Goal: Transaction & Acquisition: Purchase product/service

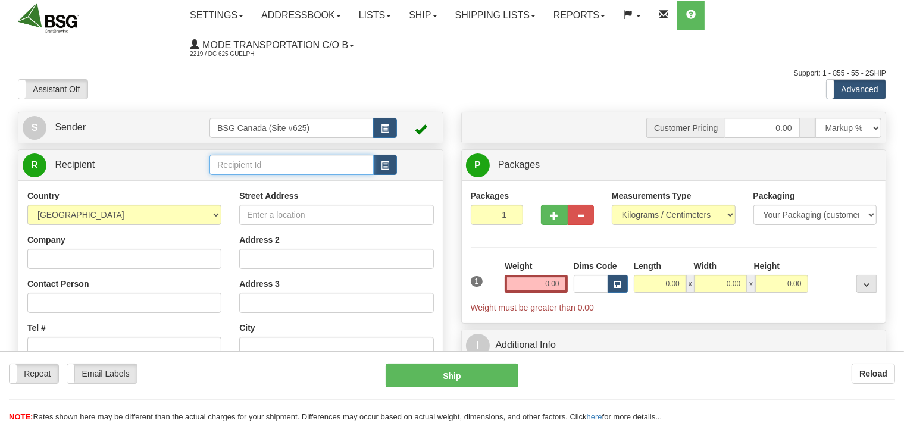
click at [247, 163] on input "text" at bounding box center [291, 165] width 164 height 20
drag, startPoint x: 361, startPoint y: 165, endPoint x: 198, endPoint y: 174, distance: 162.7
click at [209, 174] on input "ORGANIC BEVERAGES SOLUTIONS" at bounding box center [291, 165] width 164 height 20
type input "ORGANIC BEVERAGES SOLUTIONS"
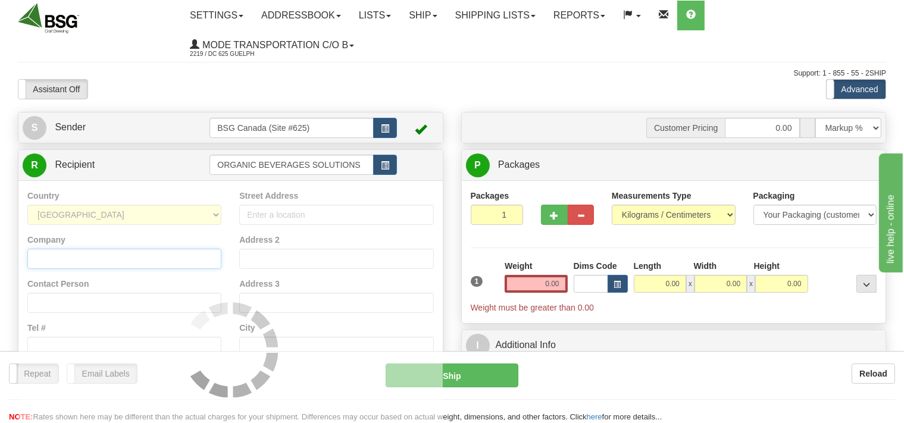
click at [132, 259] on input "Company" at bounding box center [124, 259] width 194 height 20
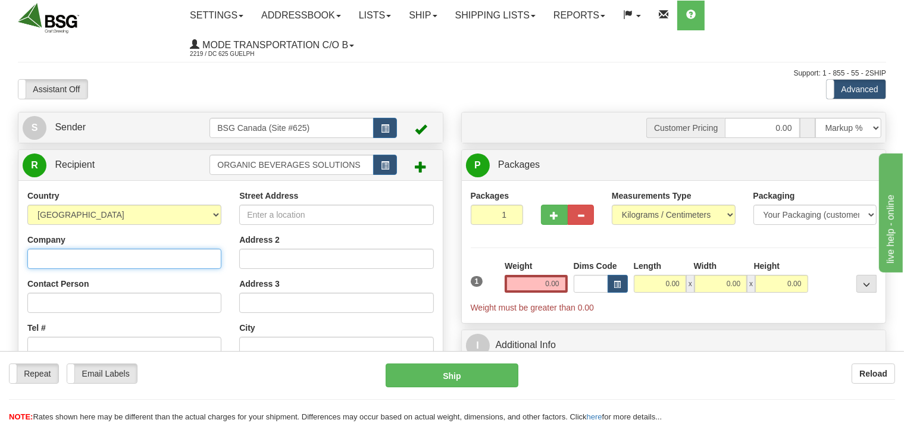
paste input "ORGANIC BEVERAGES SOLUTIONS"
type input "ORGANIC BEVERAGES SOLUTIONS"
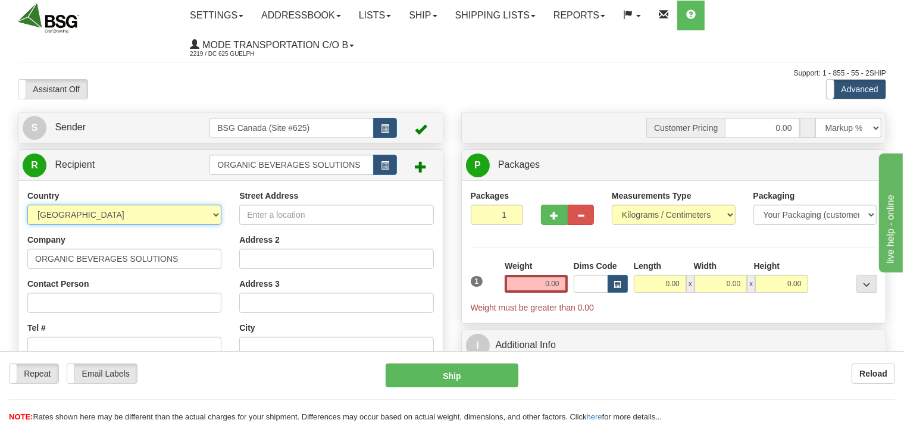
click at [27, 205] on select "[GEOGRAPHIC_DATA] [GEOGRAPHIC_DATA] [GEOGRAPHIC_DATA] [GEOGRAPHIC_DATA] [US_STA…" at bounding box center [124, 215] width 194 height 20
select select "CA"
click option "[GEOGRAPHIC_DATA]" at bounding box center [0, 0] width 0 height 0
click at [277, 219] on input "Street Address" at bounding box center [336, 215] width 194 height 20
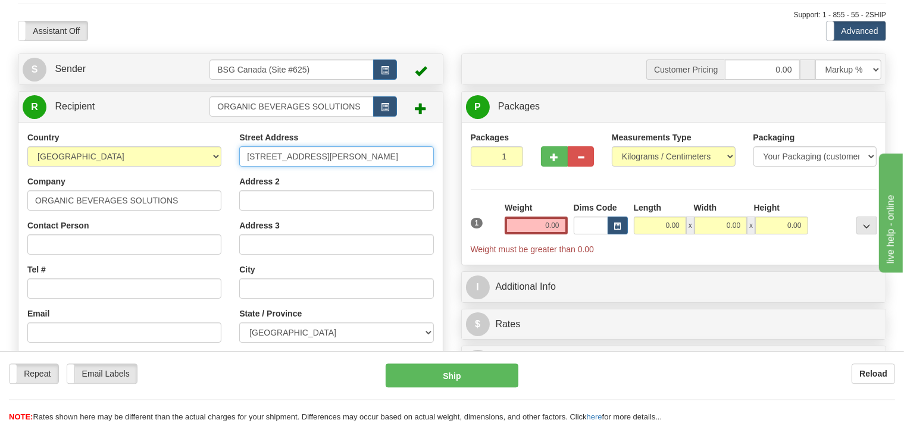
scroll to position [62, 0]
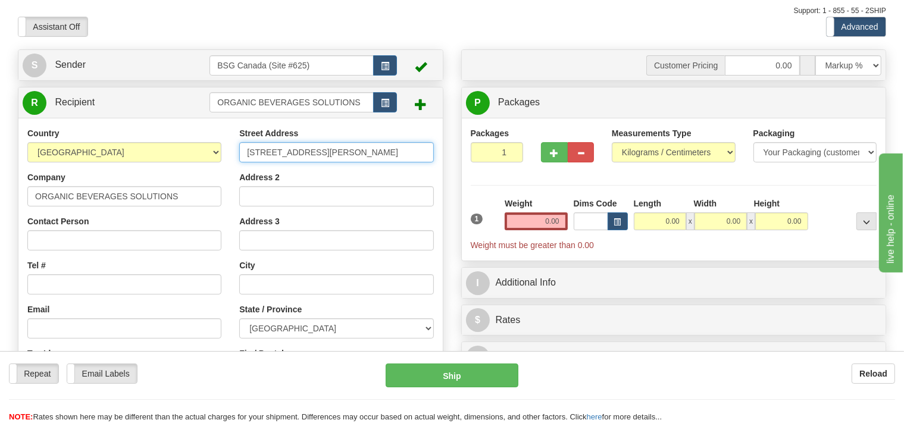
type input "[STREET_ADDRESS][PERSON_NAME]"
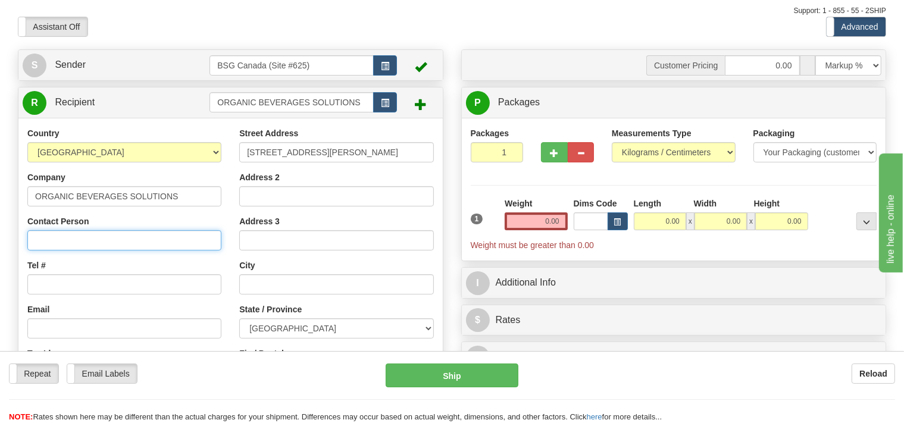
click at [97, 234] on input "Contact Person" at bounding box center [124, 240] width 194 height 20
type input "[PERSON_NAME]"
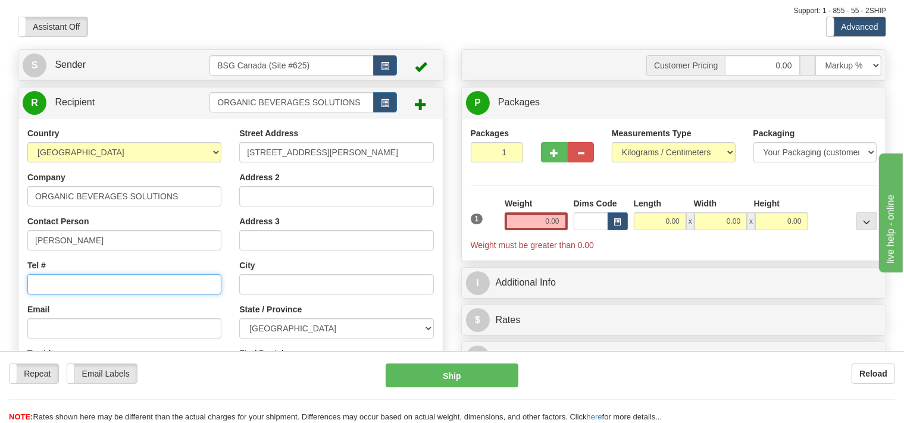
click at [90, 287] on input "Tel #" at bounding box center [124, 284] width 194 height 20
type input "[PHONE_NUMBER]"
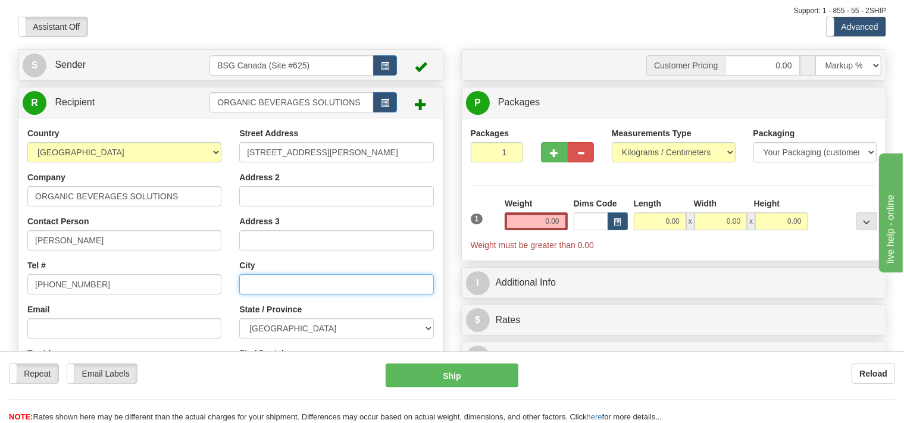
click at [300, 280] on input "text" at bounding box center [336, 284] width 194 height 20
type input "Thorold"
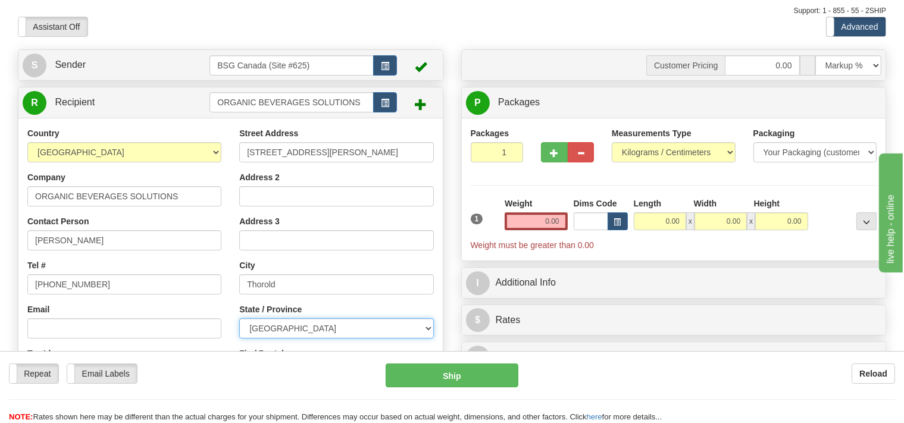
click at [239, 318] on select "[GEOGRAPHIC_DATA] [GEOGRAPHIC_DATA] [GEOGRAPHIC_DATA] [GEOGRAPHIC_DATA] [GEOGRA…" at bounding box center [336, 328] width 194 height 20
select select "ON"
click option "[GEOGRAPHIC_DATA]" at bounding box center [0, 0] width 0 height 0
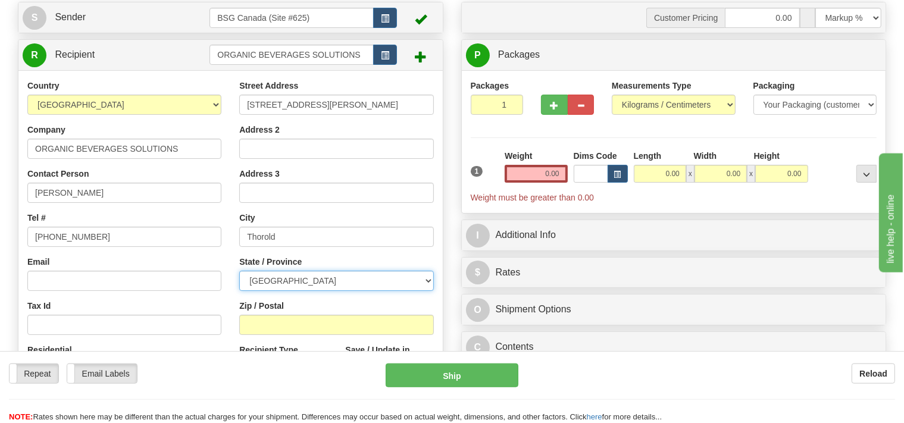
scroll to position [188, 0]
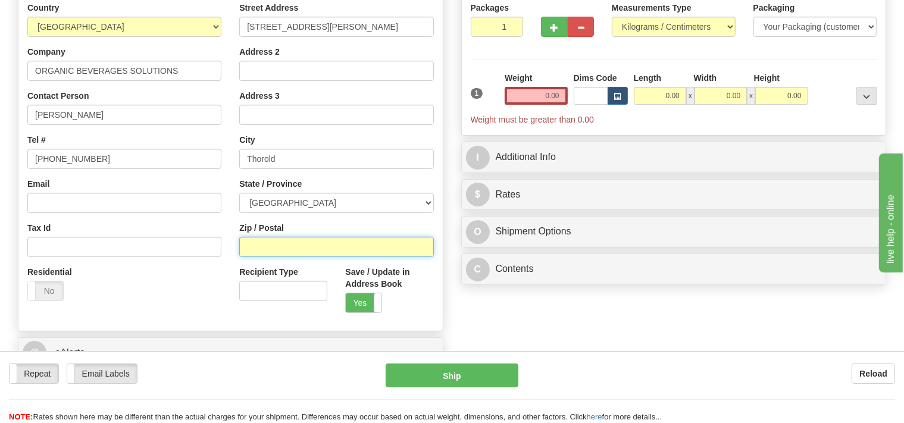
click at [284, 249] on input "Zip / Postal" at bounding box center [336, 247] width 194 height 20
type input "L2V 5G7"
click at [513, 23] on input "2" at bounding box center [497, 27] width 53 height 20
click at [513, 23] on input "3" at bounding box center [497, 27] width 53 height 20
type input "4"
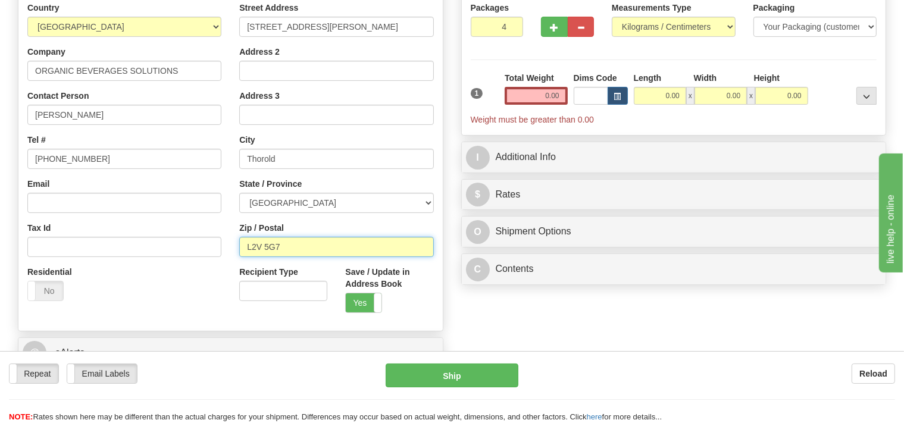
click at [513, 23] on input "4" at bounding box center [497, 27] width 53 height 20
type input "L2V 5G7"
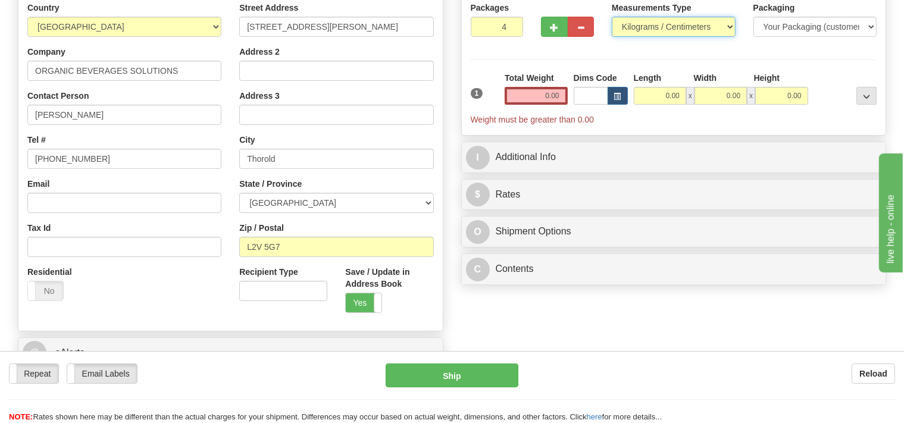
click at [612, 17] on select "Pounds / Inches Kilograms / Centimeters" at bounding box center [674, 27] width 124 height 20
select select "0"
click option "Pounds / Inches" at bounding box center [0, 0] width 0 height 0
click at [545, 92] on input "0.00" at bounding box center [536, 96] width 62 height 18
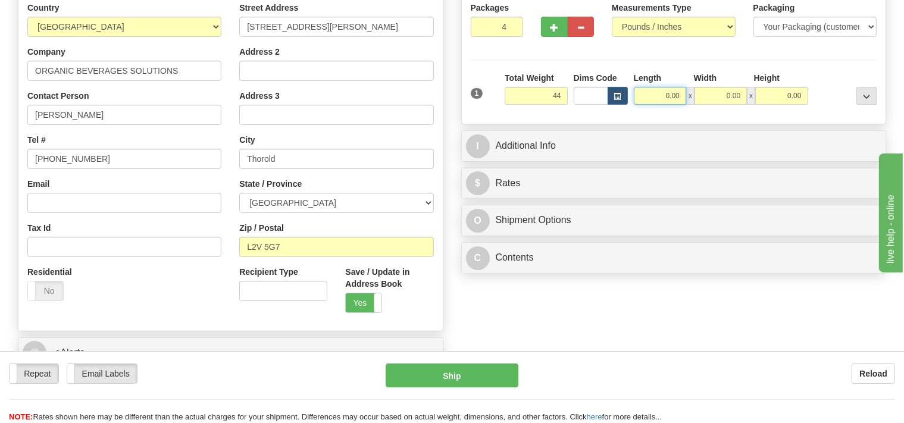
type input "44.00"
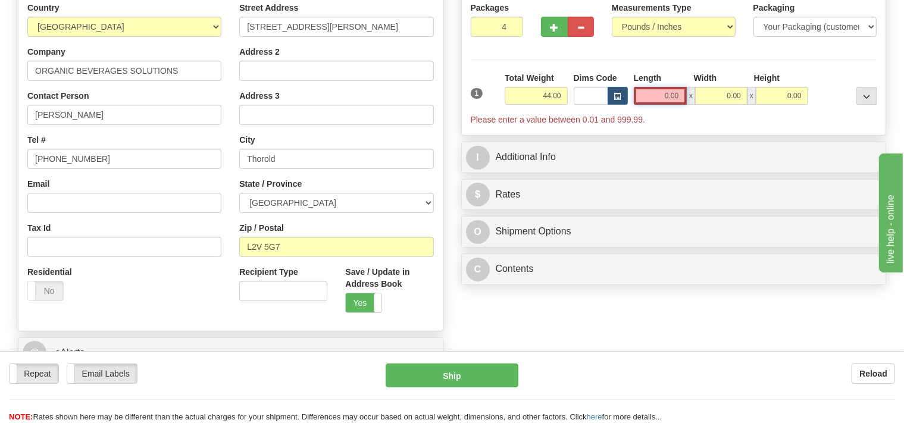
click at [643, 89] on input "0.00" at bounding box center [661, 96] width 54 height 18
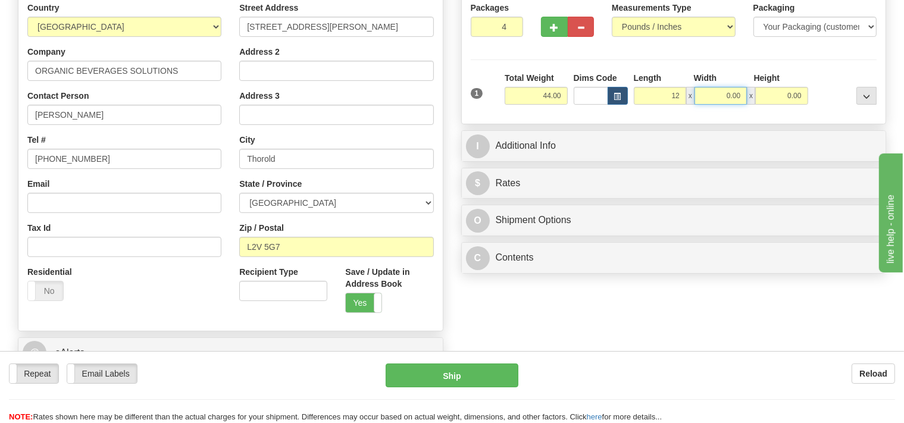
type input "12.00"
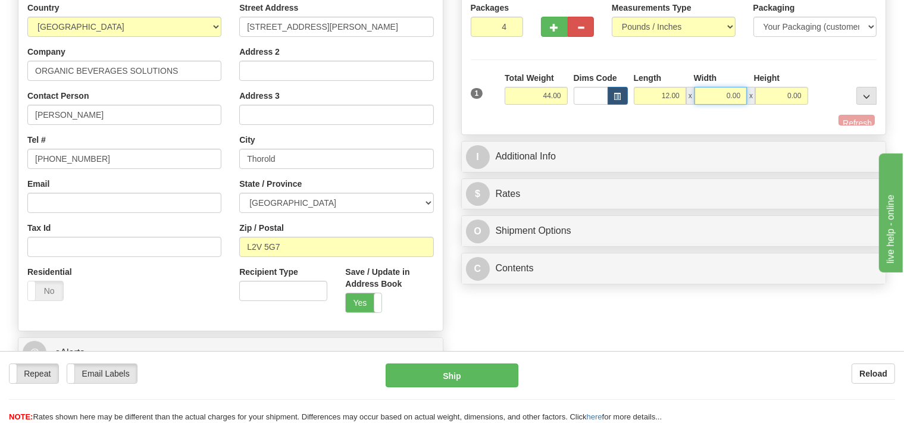
click at [715, 98] on input "0.00" at bounding box center [720, 96] width 52 height 18
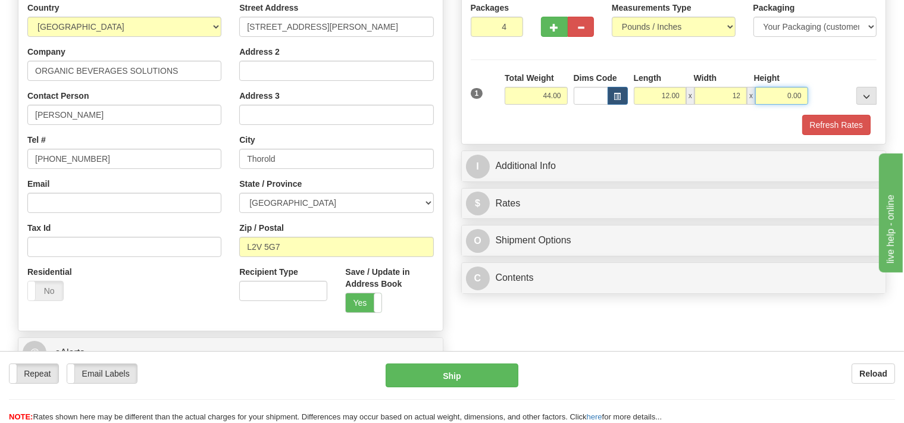
type input "12.00"
click at [774, 102] on input "0.00" at bounding box center [781, 96] width 52 height 18
type input "48.00"
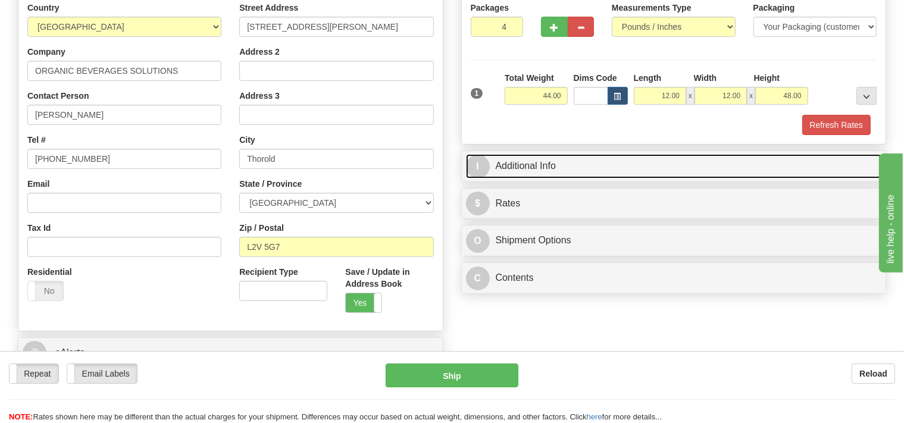
click at [587, 168] on link "I Additional Info" at bounding box center [674, 166] width 416 height 24
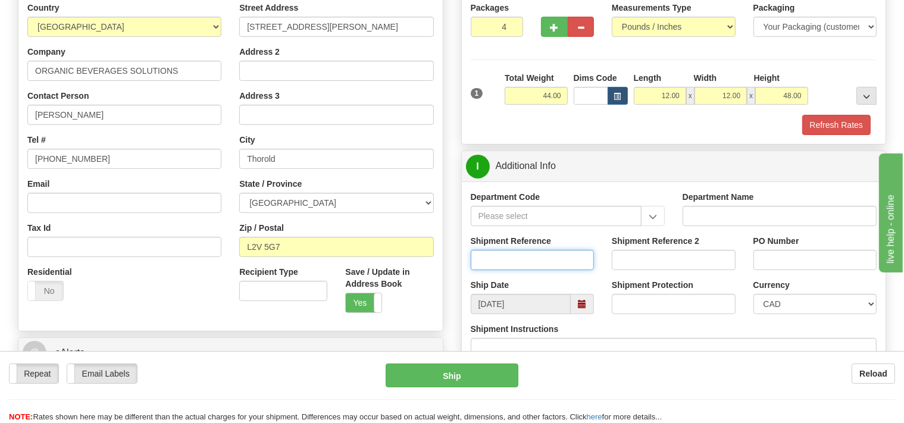
click at [511, 254] on input "Shipment Reference" at bounding box center [533, 260] width 124 height 20
drag, startPoint x: 534, startPoint y: 98, endPoint x: 567, endPoint y: 97, distance: 32.1
click at [567, 97] on input "44.00" at bounding box center [536, 96] width 62 height 18
type input "76.00"
click at [515, 261] on input "Shipment Reference" at bounding box center [533, 260] width 124 height 20
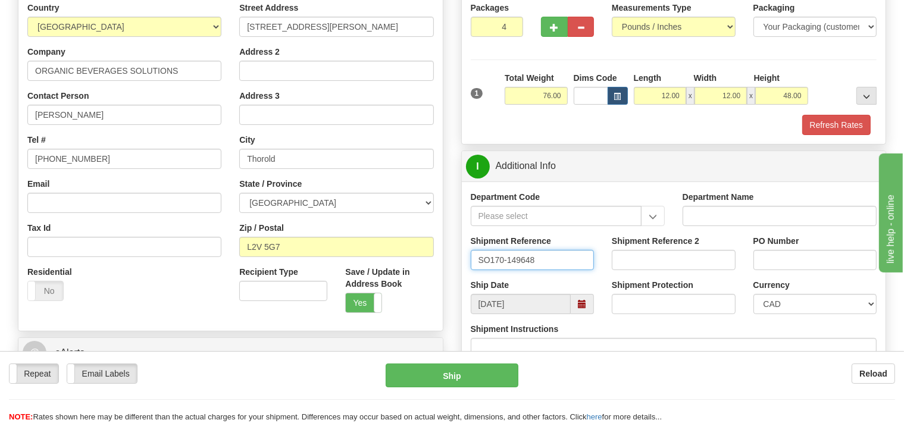
type input "SO170-149648"
drag, startPoint x: 529, startPoint y: 98, endPoint x: 581, endPoint y: 98, distance: 52.4
click at [567, 98] on input "76.00" at bounding box center [536, 96] width 62 height 18
type input "176.00"
click at [818, 130] on button "Refresh Rates" at bounding box center [836, 125] width 68 height 20
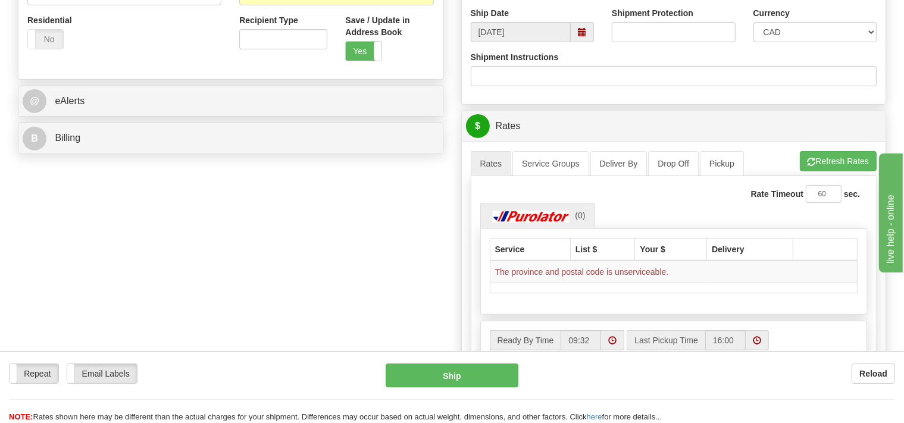
scroll to position [502, 0]
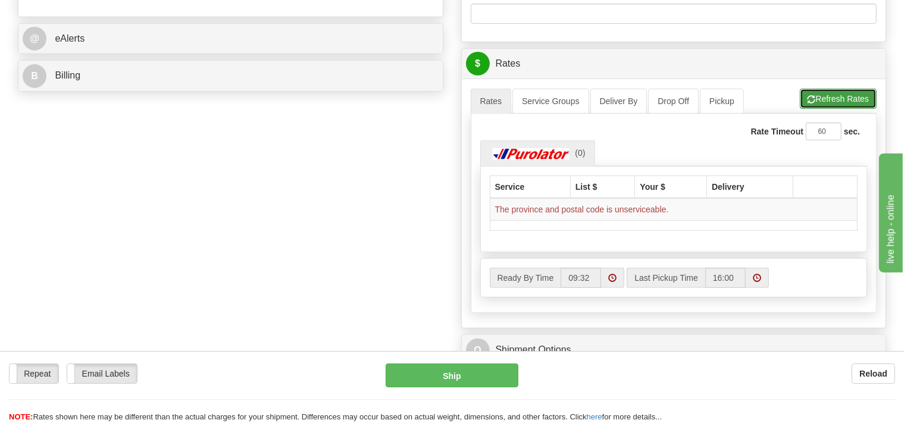
click at [808, 98] on span "button" at bounding box center [812, 100] width 8 height 8
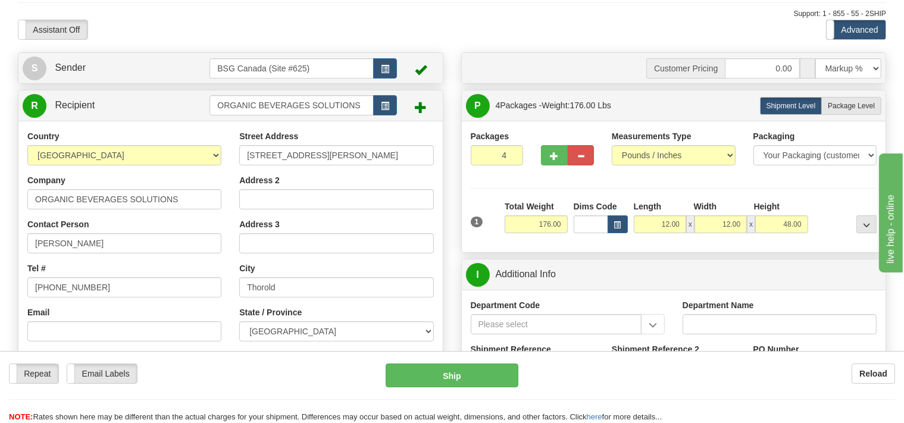
scroll to position [0, 0]
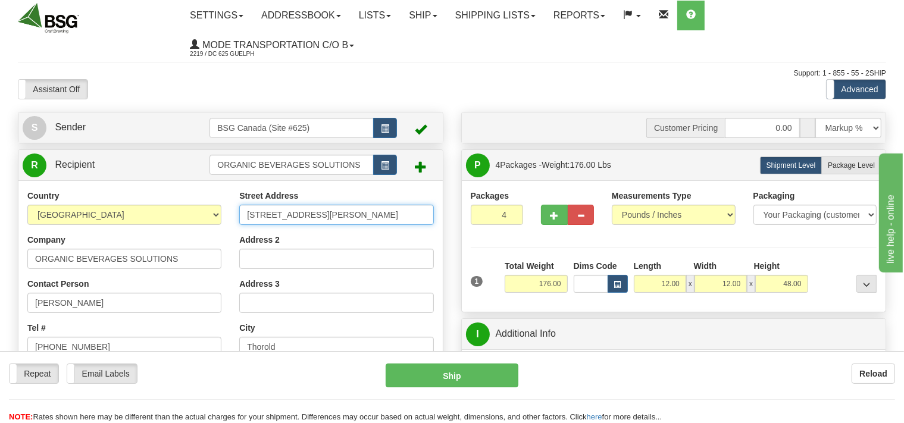
drag, startPoint x: 342, startPoint y: 212, endPoint x: 303, endPoint y: 214, distance: 38.7
click at [303, 214] on input "[STREET_ADDRESS][PERSON_NAME]" at bounding box center [336, 215] width 194 height 20
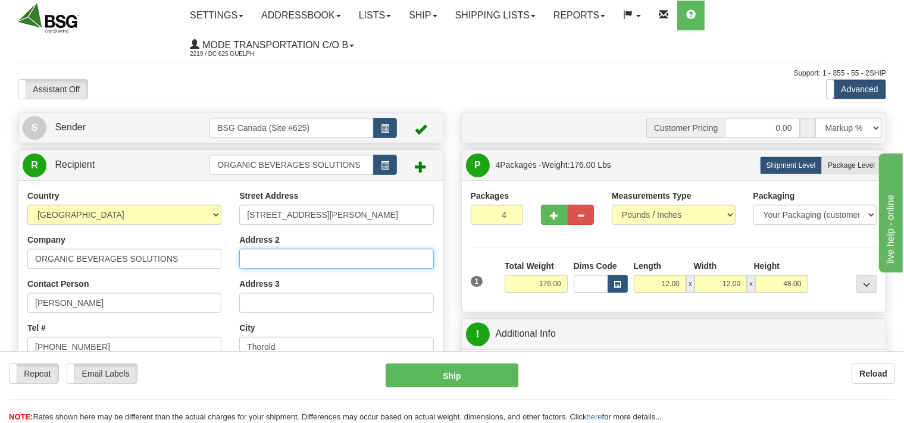
click at [287, 261] on input "Address 2" at bounding box center [336, 259] width 194 height 20
paste input "Building 3"
type input "Building 3"
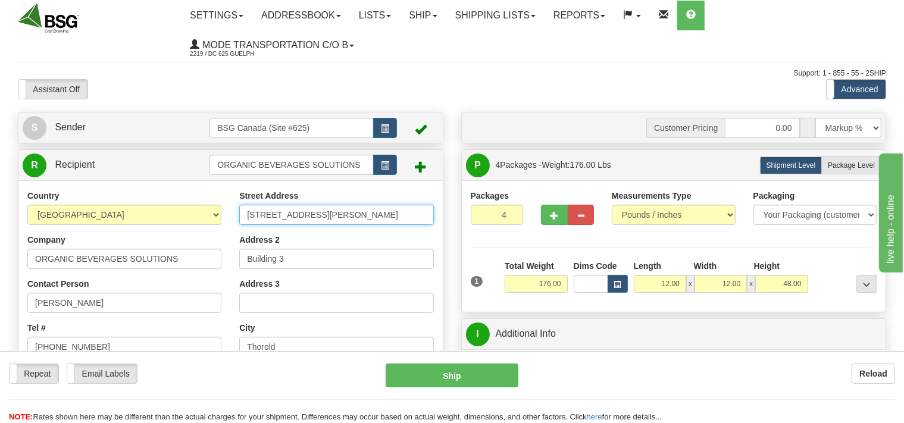
drag, startPoint x: 346, startPoint y: 212, endPoint x: 304, endPoint y: 217, distance: 43.1
click at [304, 217] on input "[STREET_ADDRESS][PERSON_NAME]" at bounding box center [336, 215] width 194 height 20
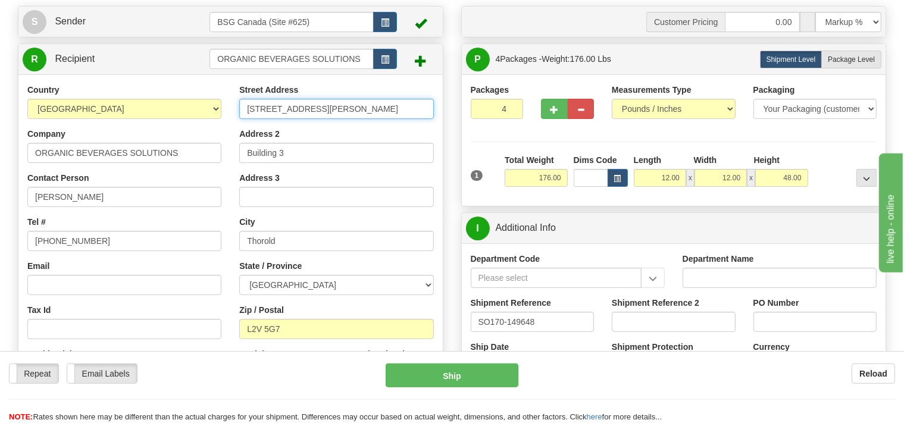
scroll to position [126, 0]
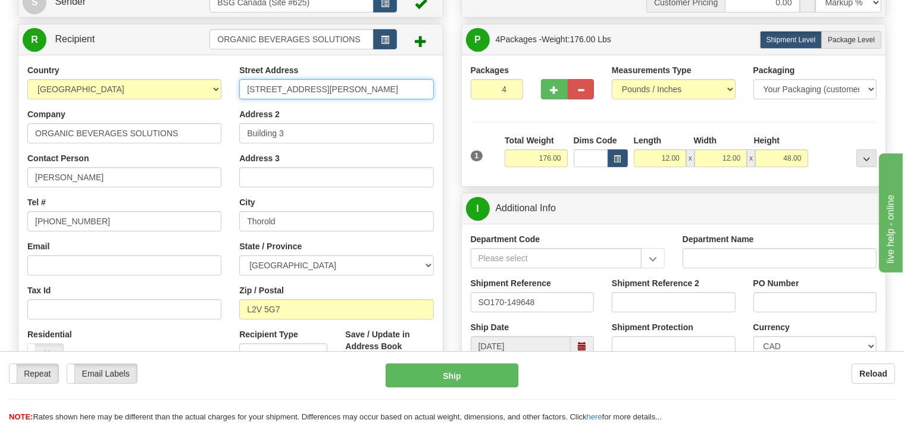
type input "[STREET_ADDRESS][PERSON_NAME]"
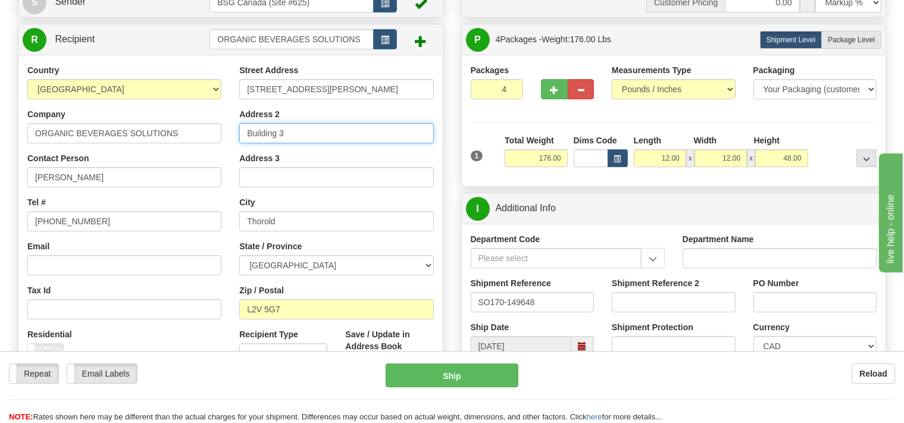
click at [246, 133] on input "Building 3" at bounding box center [336, 133] width 194 height 20
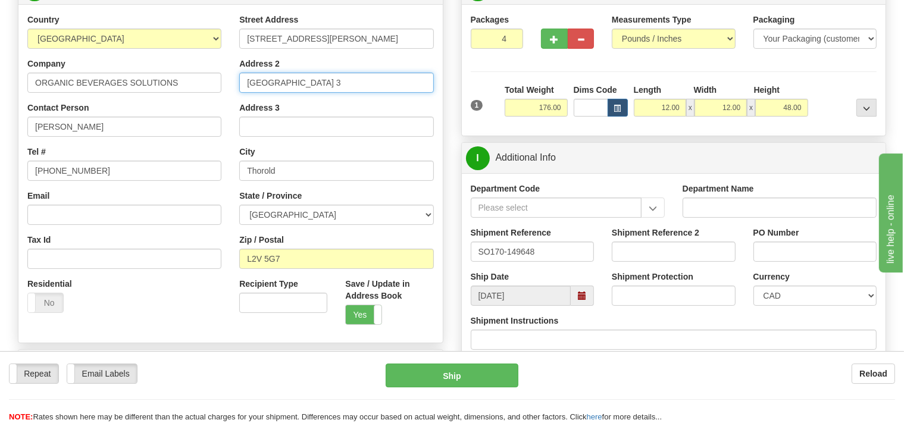
scroll to position [314, 0]
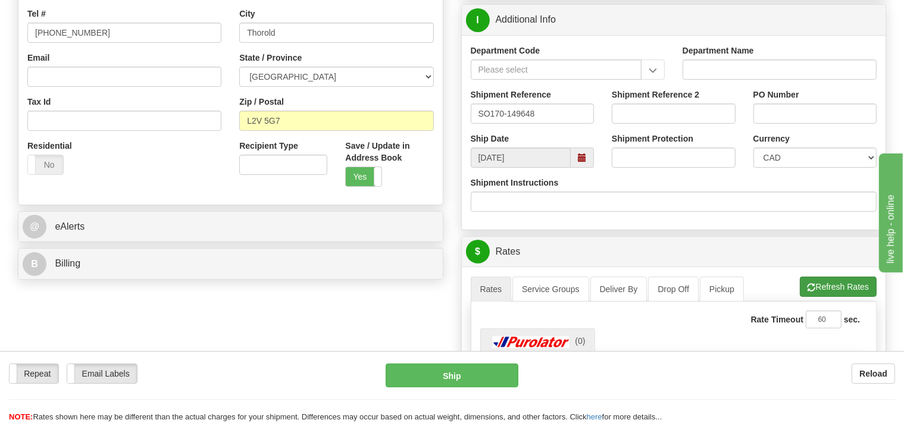
type input "[GEOGRAPHIC_DATA] 3"
click at [816, 289] on button "Refresh Rates" at bounding box center [838, 287] width 77 height 20
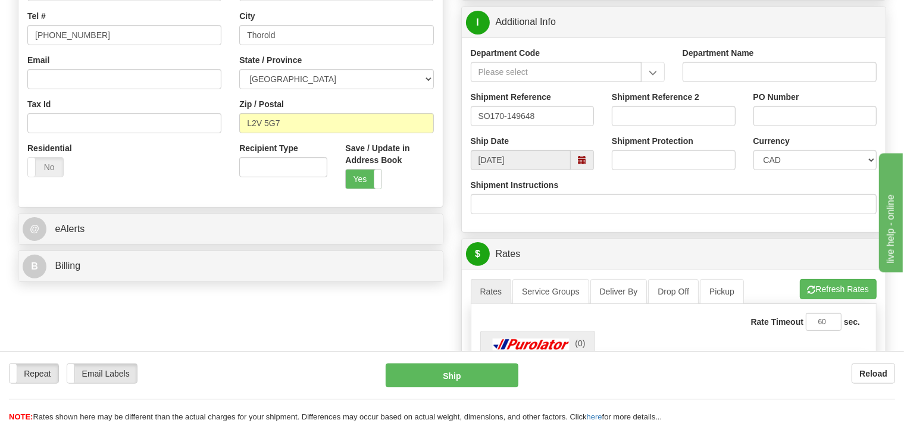
scroll to position [377, 0]
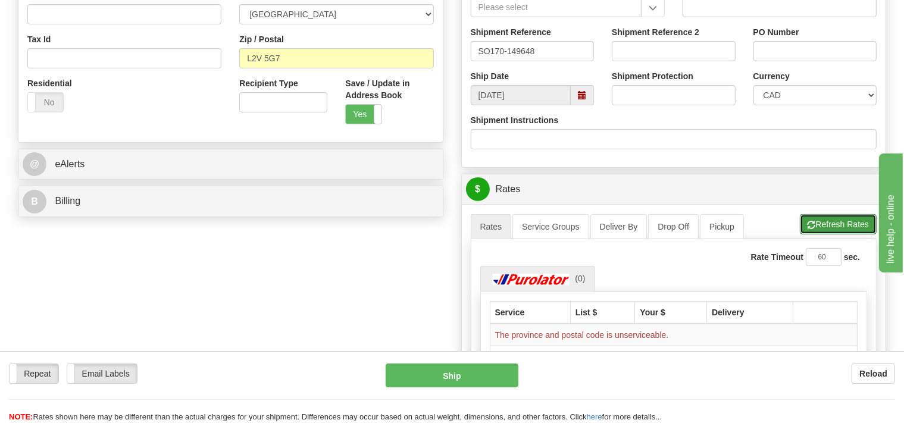
click at [821, 227] on button "Refresh Rates" at bounding box center [838, 224] width 77 height 20
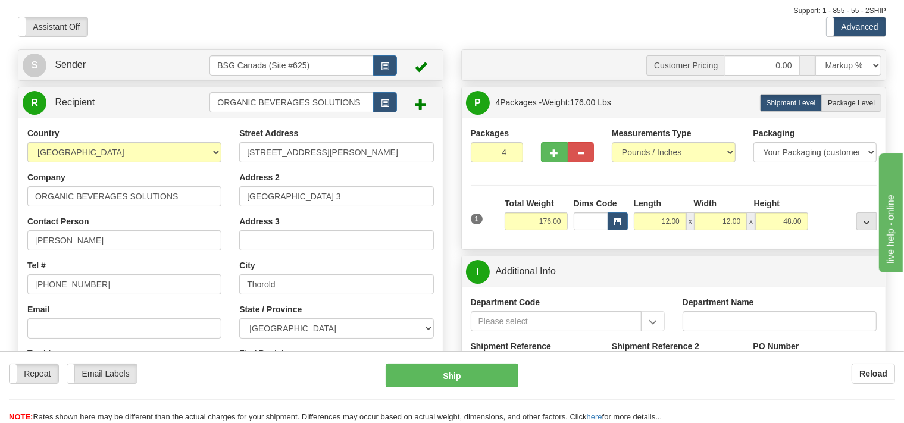
scroll to position [126, 0]
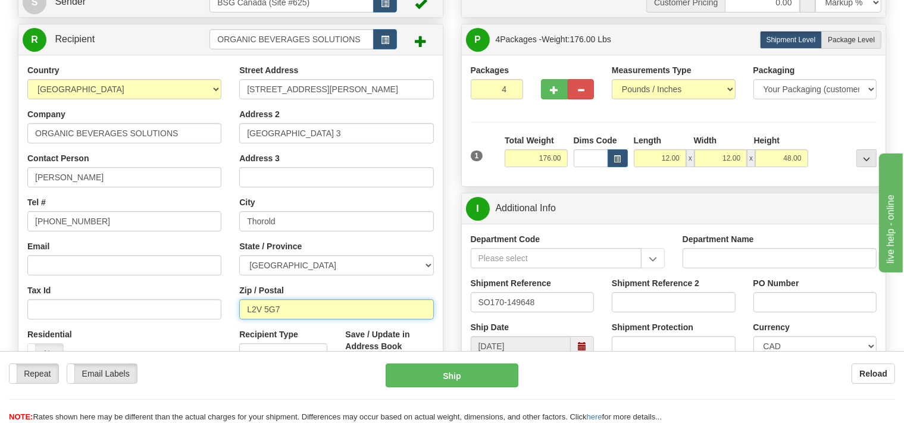
drag, startPoint x: 288, startPoint y: 312, endPoint x: 243, endPoint y: 313, distance: 45.2
click at [244, 313] on input "L2V 5G7" at bounding box center [336, 309] width 194 height 20
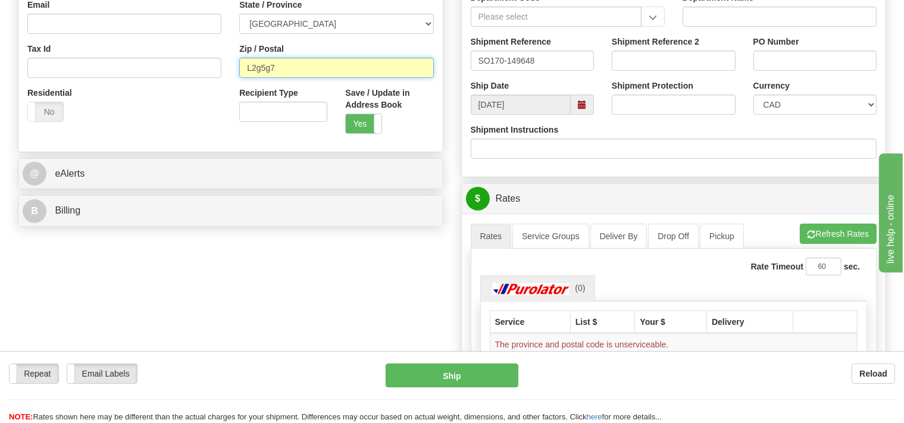
scroll to position [377, 0]
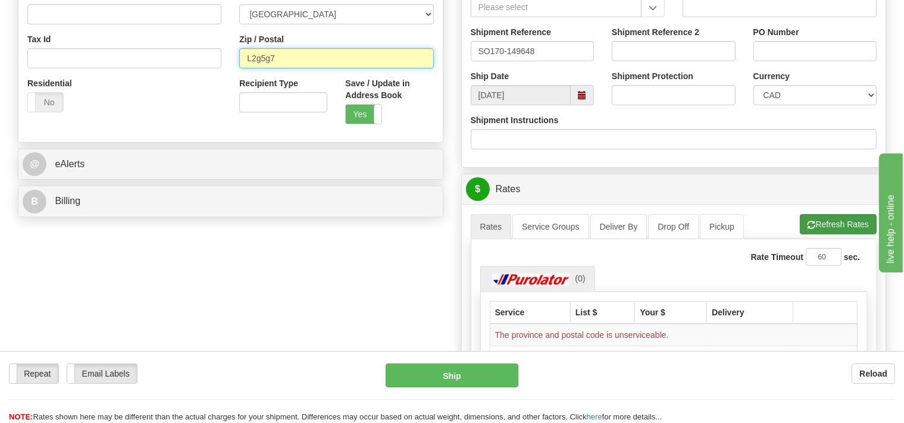
type input "L2g5g7"
click at [826, 225] on button "Refresh Rates" at bounding box center [838, 224] width 77 height 20
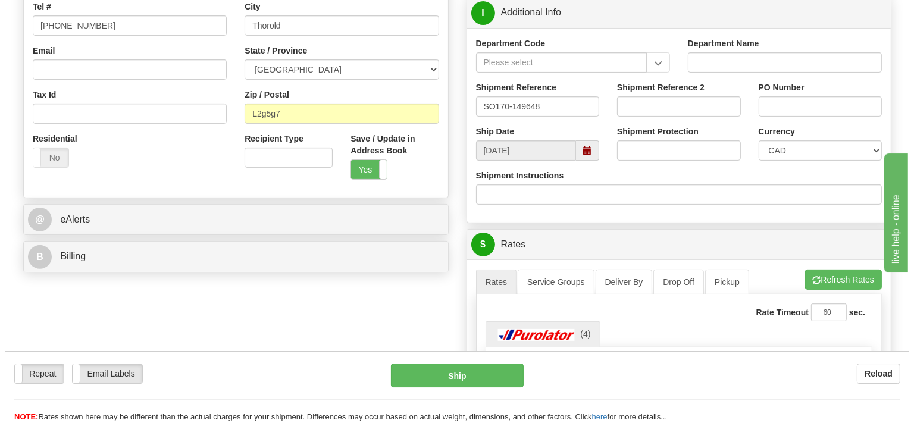
scroll to position [440, 0]
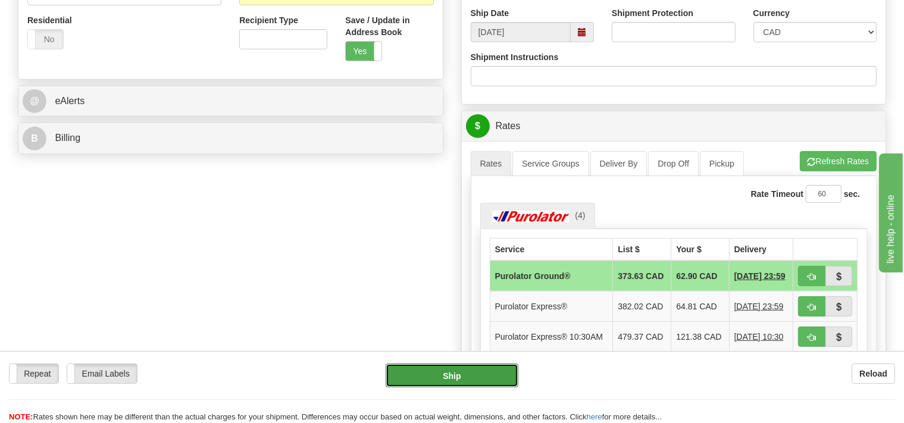
click at [481, 372] on button "Ship" at bounding box center [452, 376] width 133 height 24
type input "260"
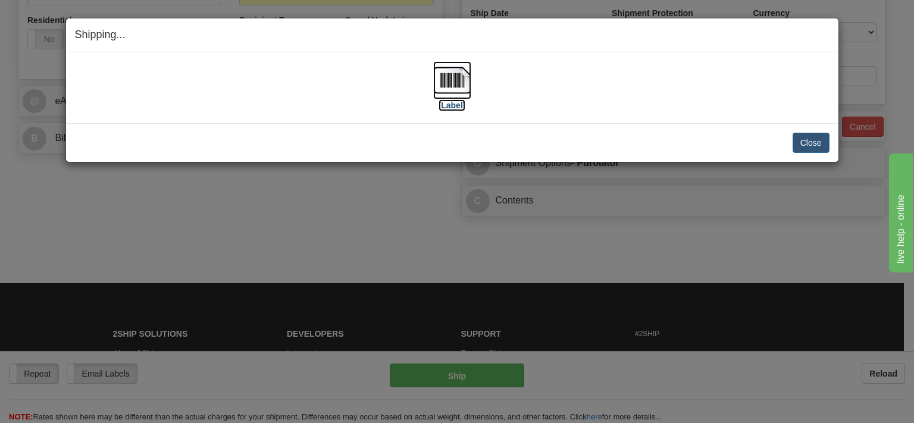
click at [453, 83] on img at bounding box center [452, 80] width 38 height 38
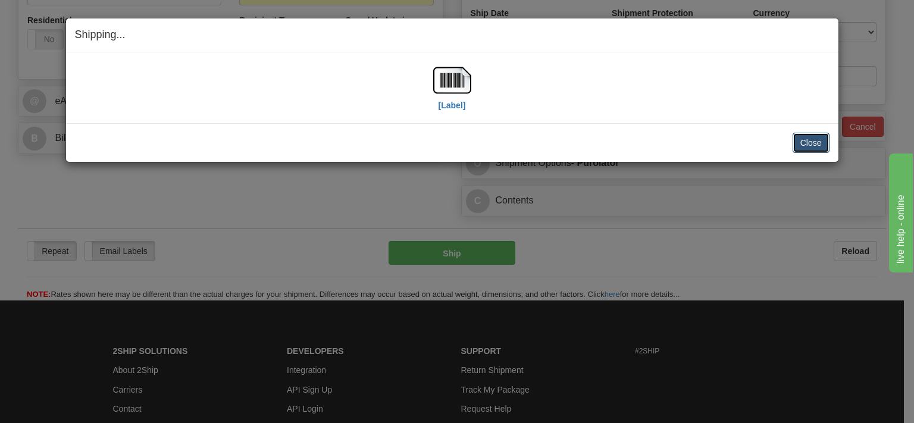
click at [803, 142] on button "Close" at bounding box center [811, 143] width 37 height 20
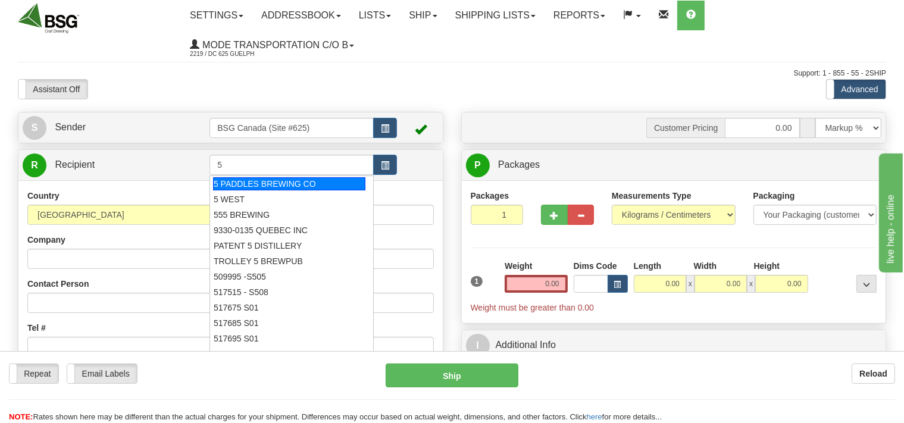
click at [280, 189] on div "5 PADDLES BREWING CO" at bounding box center [289, 183] width 152 height 13
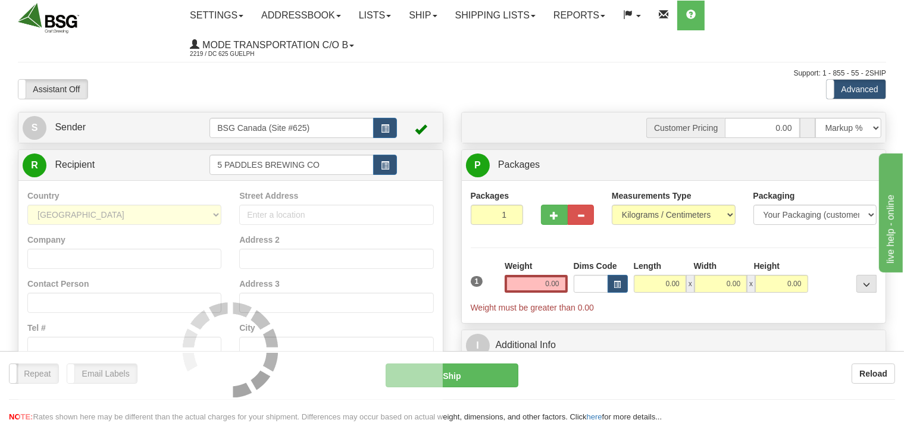
type input "5 PADDLES BREWING CO"
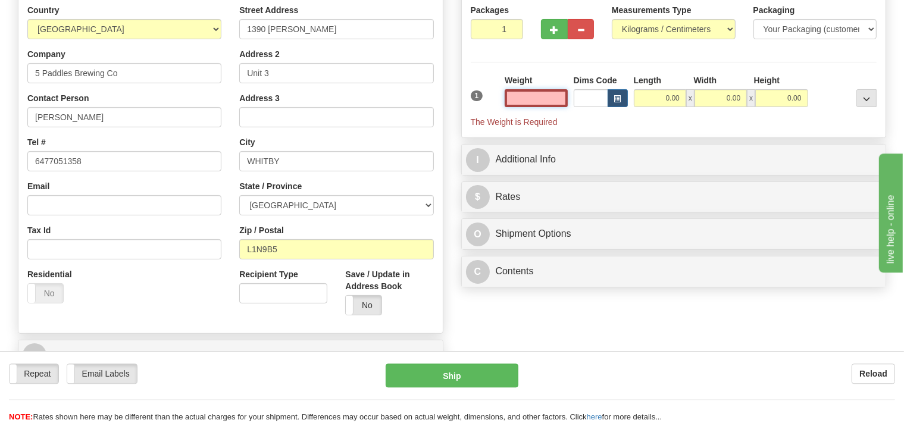
scroll to position [188, 0]
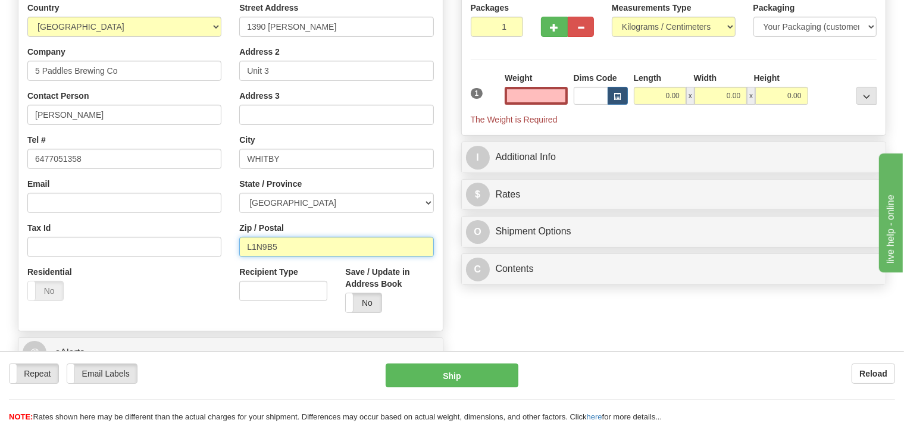
type input "0.00"
click at [269, 248] on input "L1N9B5" at bounding box center [336, 247] width 194 height 20
drag, startPoint x: 278, startPoint y: 248, endPoint x: 273, endPoint y: 254, distance: 7.2
click at [268, 247] on input "L1N9B5" at bounding box center [336, 247] width 194 height 20
type input "L1N92C3"
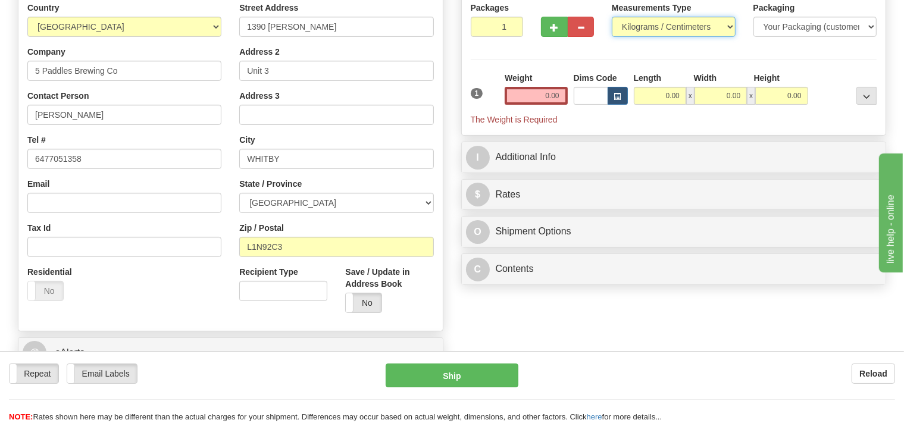
click at [612, 17] on select "Pounds / Inches Kilograms / Centimeters" at bounding box center [674, 27] width 124 height 20
select select "0"
click option "Pounds / Inches" at bounding box center [0, 0] width 0 height 0
click at [517, 90] on input "0.00" at bounding box center [536, 96] width 62 height 18
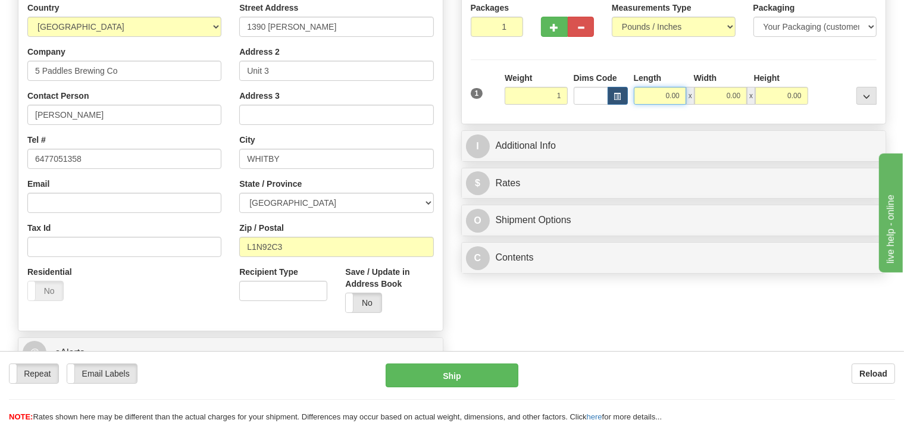
type input "1.00"
click at [653, 94] on input "0.00" at bounding box center [660, 96] width 52 height 18
type input "1.00"
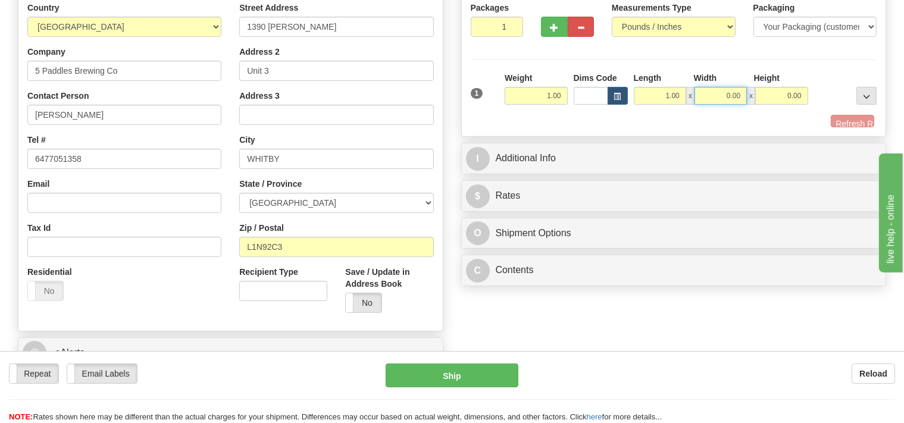
click at [714, 90] on input "0.00" at bounding box center [720, 96] width 52 height 18
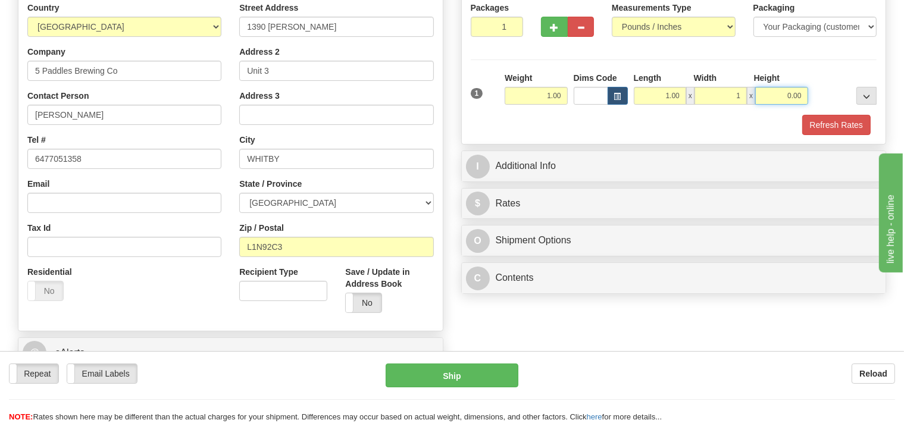
type input "1.00"
click at [776, 92] on input "0.00" at bounding box center [781, 96] width 52 height 18
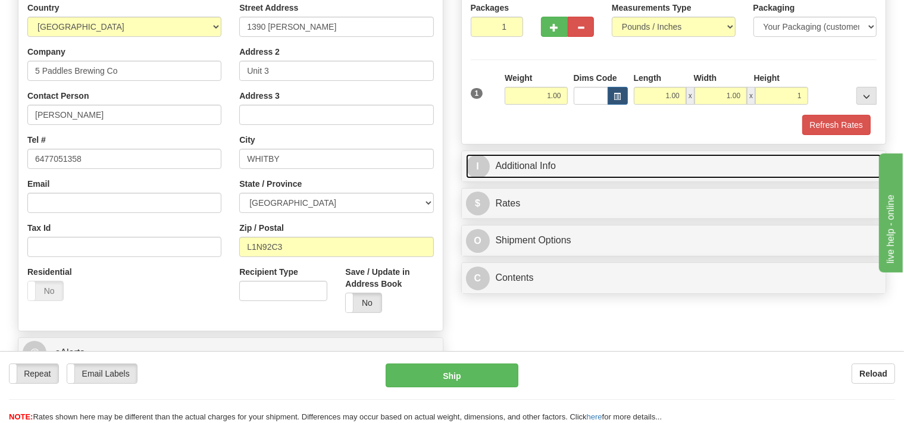
type input "1.00"
click at [600, 174] on link "I Additional Info" at bounding box center [674, 166] width 416 height 24
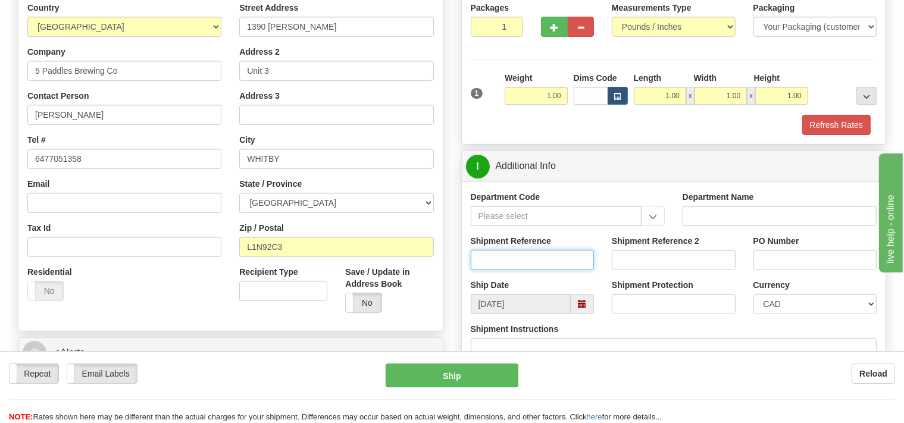
click at [515, 264] on input "Shipment Reference" at bounding box center [533, 260] width 124 height 20
type input "SO170-149756"
click at [830, 130] on button "Refresh Rates" at bounding box center [836, 125] width 68 height 20
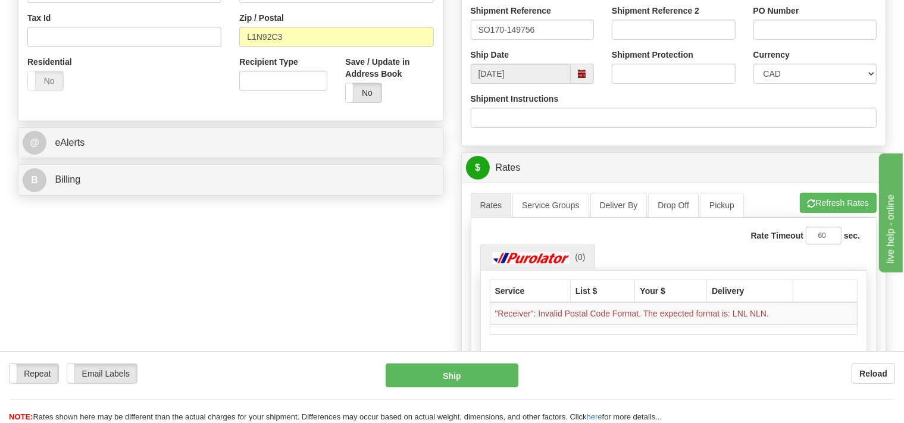
scroll to position [314, 0]
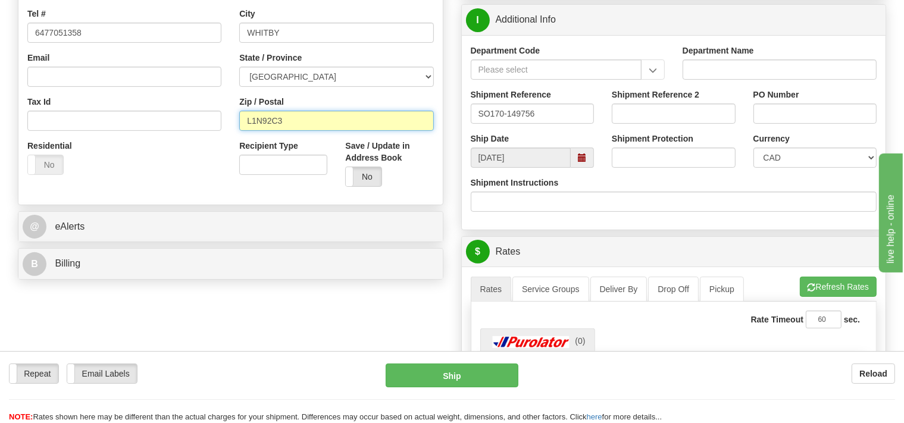
click at [262, 123] on input "L1N92C3" at bounding box center [336, 121] width 194 height 20
drag, startPoint x: 270, startPoint y: 119, endPoint x: 264, endPoint y: 123, distance: 7.3
click at [264, 123] on input "L1N 92C3" at bounding box center [336, 121] width 194 height 20
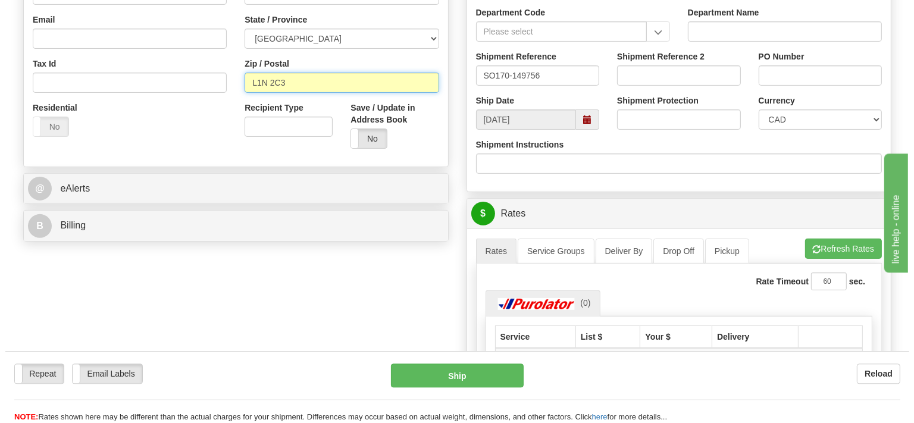
scroll to position [377, 0]
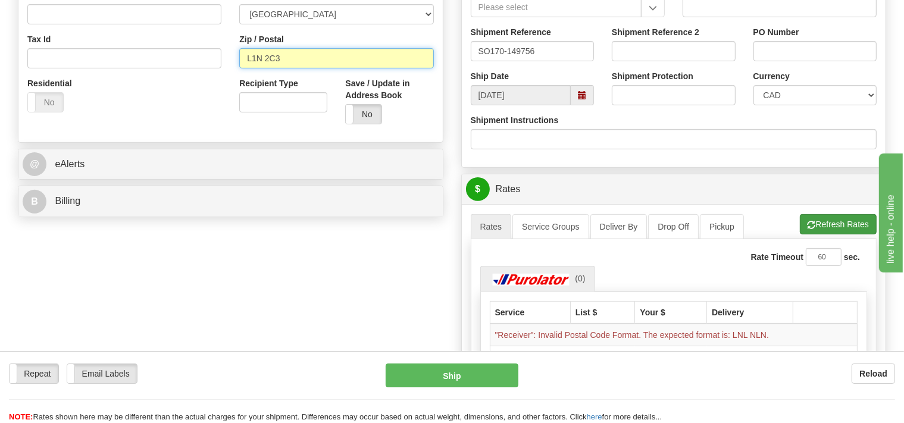
type input "L1N 2C3"
click at [843, 217] on button "Refresh Rates" at bounding box center [838, 224] width 77 height 20
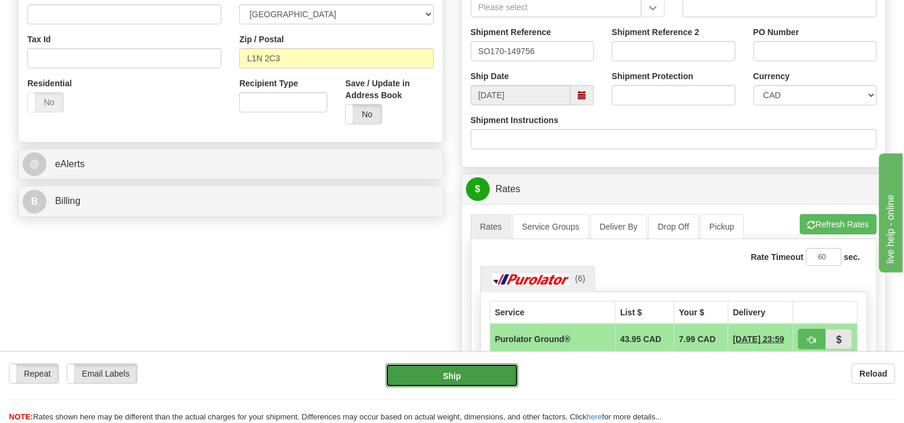
click at [490, 378] on button "Ship" at bounding box center [452, 376] width 133 height 24
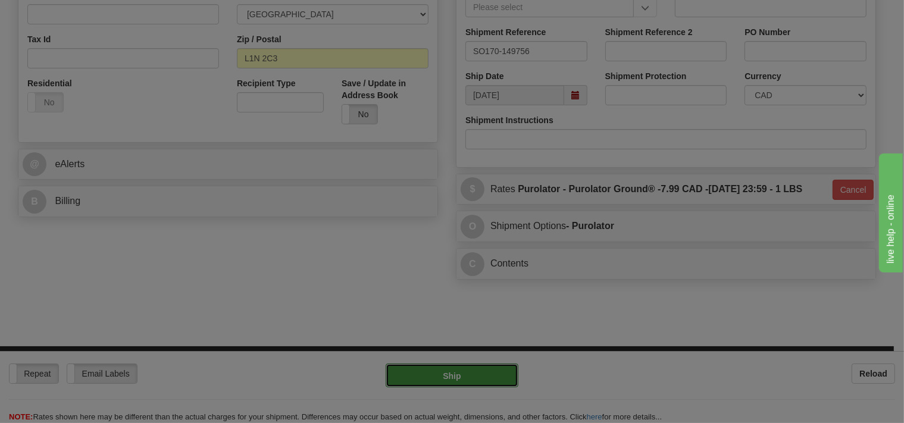
type input "260"
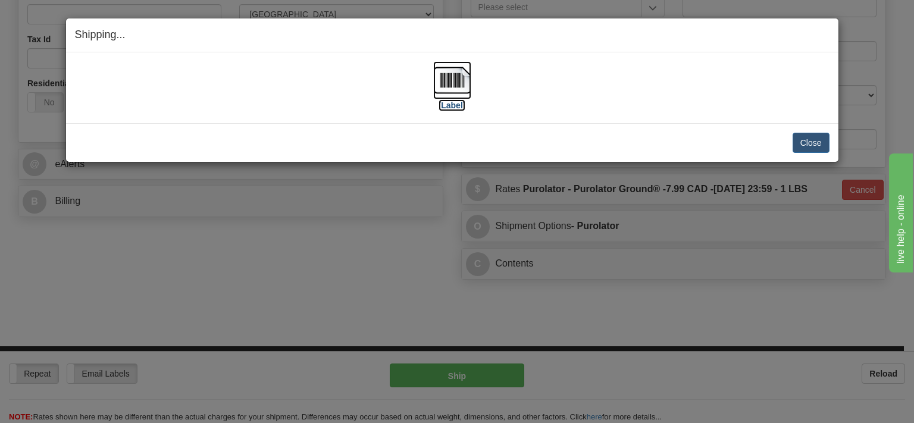
click at [446, 87] on img at bounding box center [452, 80] width 38 height 38
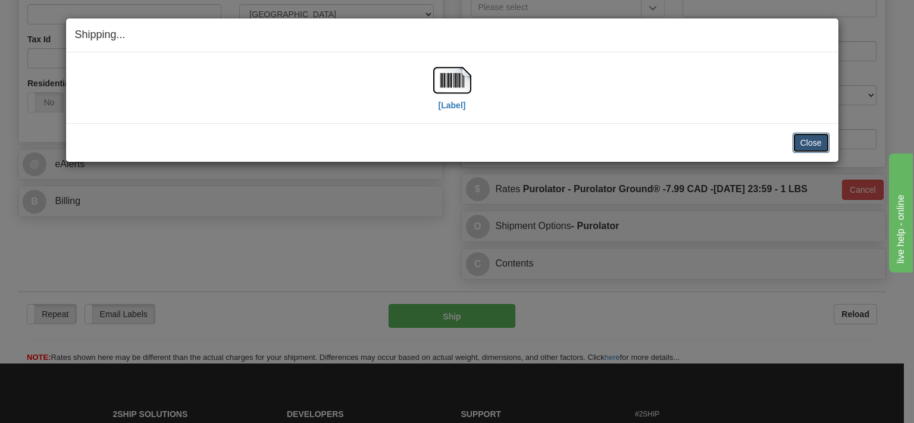
click at [808, 141] on button "Close" at bounding box center [811, 143] width 37 height 20
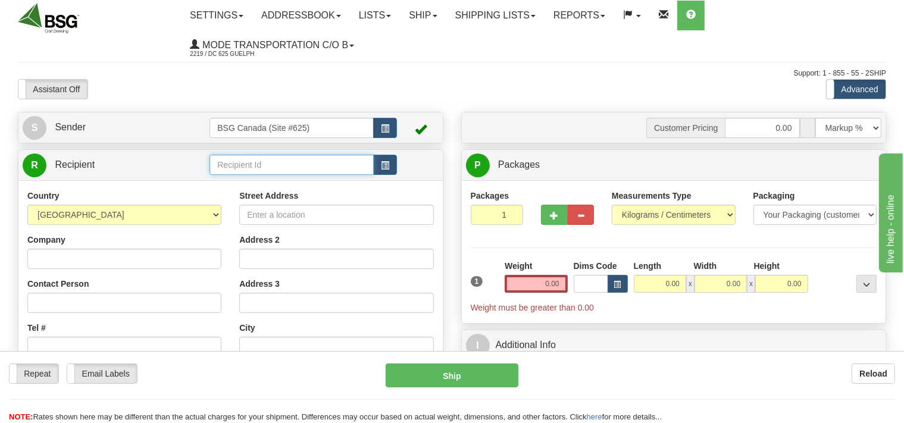
click at [269, 159] on input "text" at bounding box center [291, 165] width 164 height 20
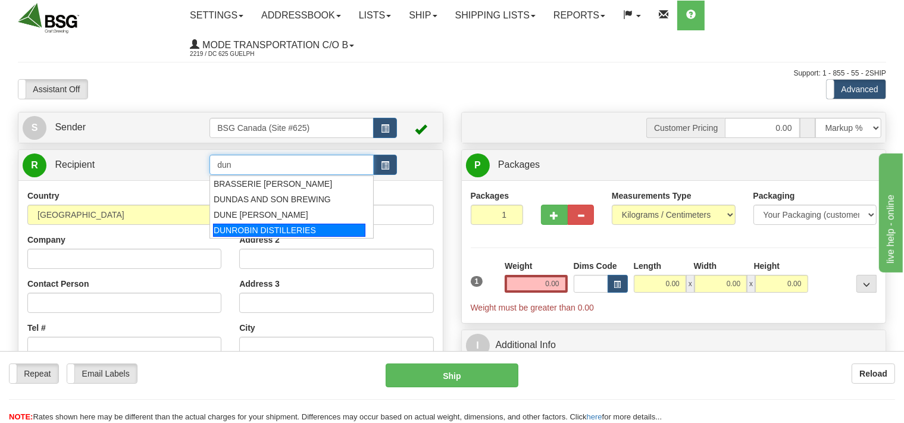
click at [261, 229] on div "DUNROBIN DISTILLERIES" at bounding box center [289, 230] width 152 height 13
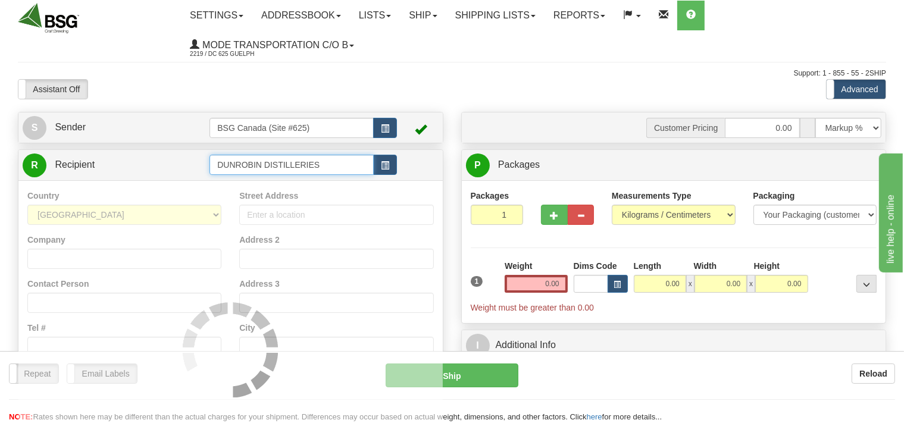
type input "DUNROBIN DISTILLERIES"
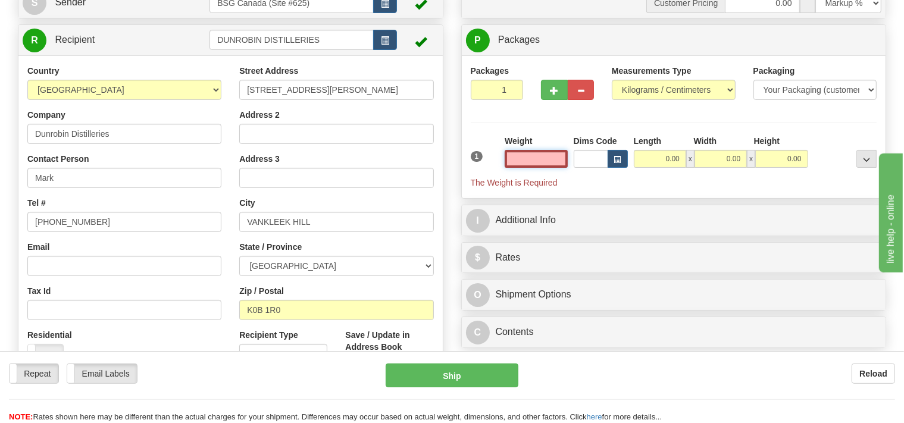
scroll to position [126, 0]
type input "0.00"
click at [612, 79] on select "Pounds / Inches Kilograms / Centimeters" at bounding box center [674, 89] width 124 height 20
select select "0"
click option "Pounds / Inches" at bounding box center [0, 0] width 0 height 0
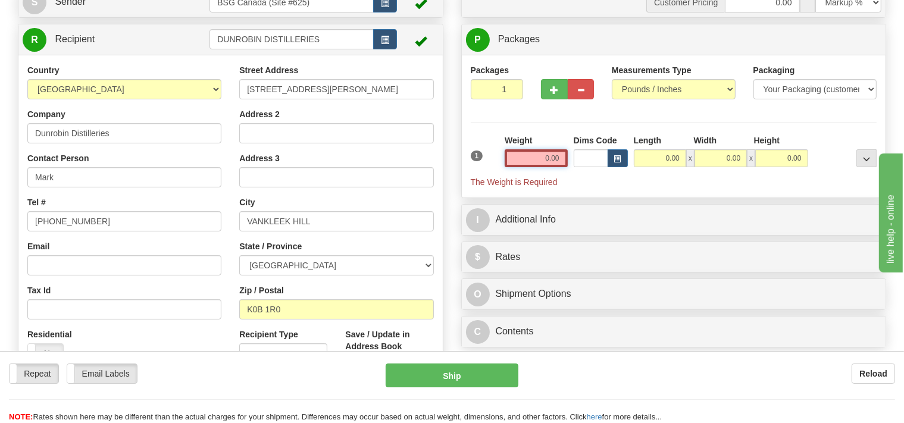
click at [527, 161] on input "0.00" at bounding box center [536, 158] width 62 height 18
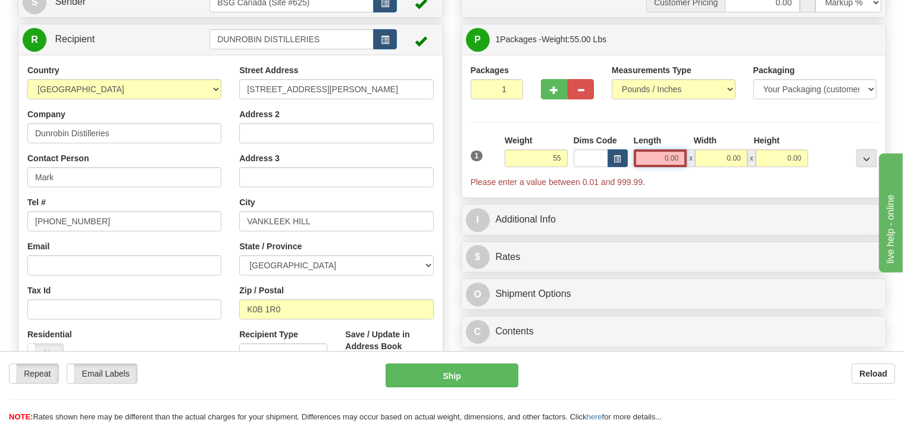
type input "55.00"
click at [650, 157] on input "0.00" at bounding box center [661, 158] width 54 height 18
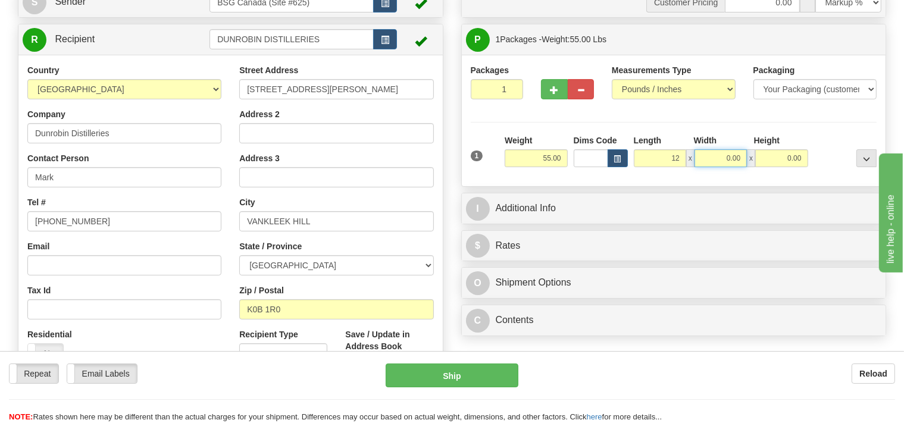
type input "12.00"
click at [705, 158] on input "0.00" at bounding box center [720, 158] width 52 height 18
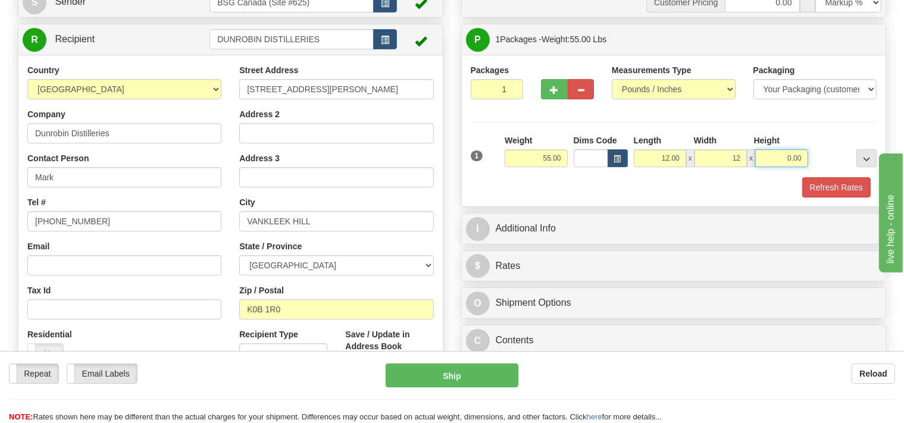
type input "12.00"
click at [778, 159] on input "0.00" at bounding box center [781, 158] width 52 height 18
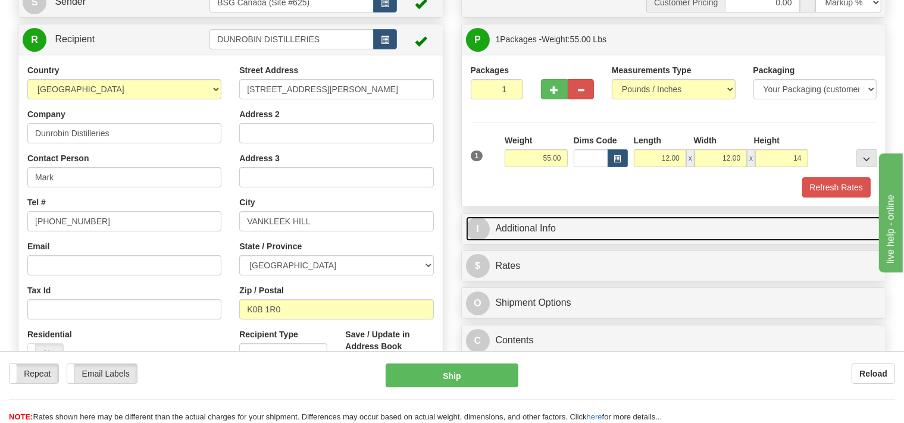
type input "14.00"
click at [550, 230] on link "I Additional Info" at bounding box center [674, 229] width 416 height 24
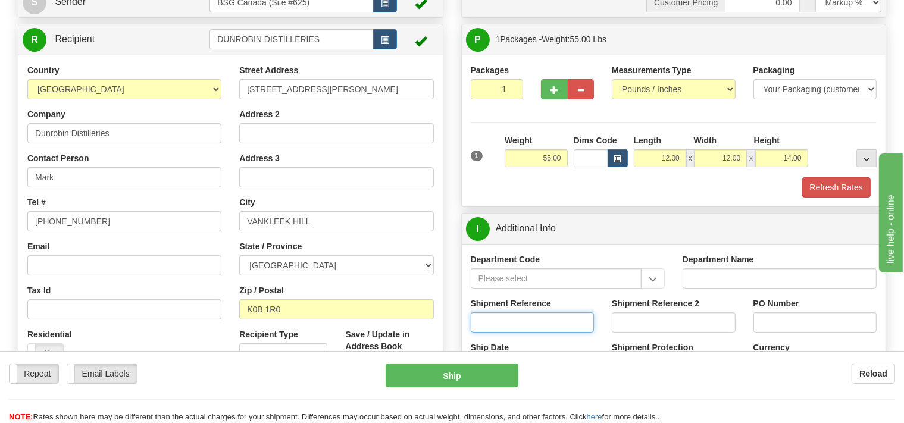
click at [512, 318] on input "Shipment Reference" at bounding box center [533, 322] width 124 height 20
type input "SO170-149699"
click at [830, 184] on button "Refresh Rates" at bounding box center [836, 187] width 68 height 20
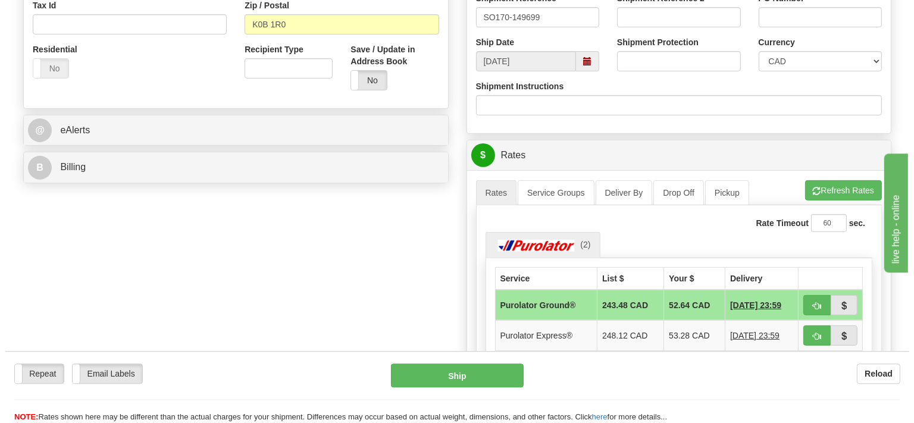
scroll to position [502, 0]
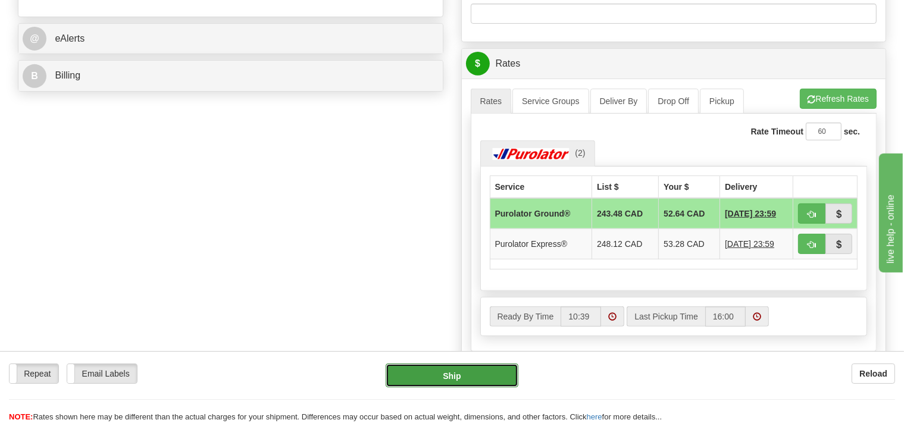
click at [474, 375] on button "Ship" at bounding box center [452, 376] width 133 height 24
type input "260"
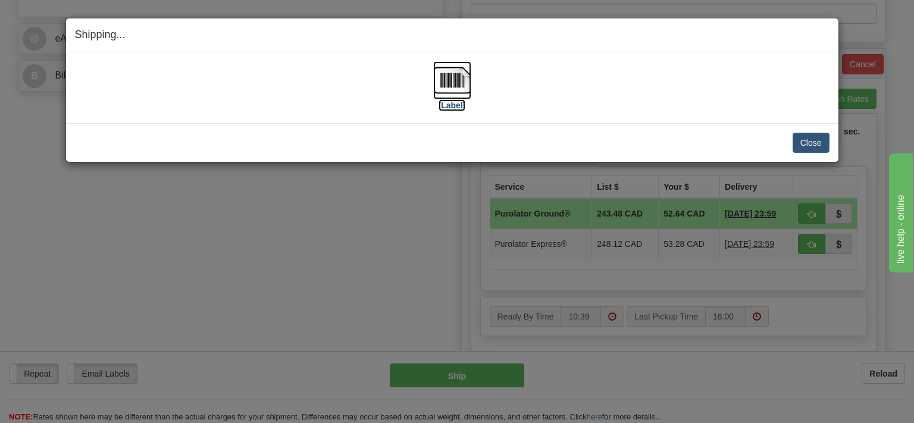
click at [451, 86] on img at bounding box center [452, 80] width 38 height 38
